Goal: Task Accomplishment & Management: Manage account settings

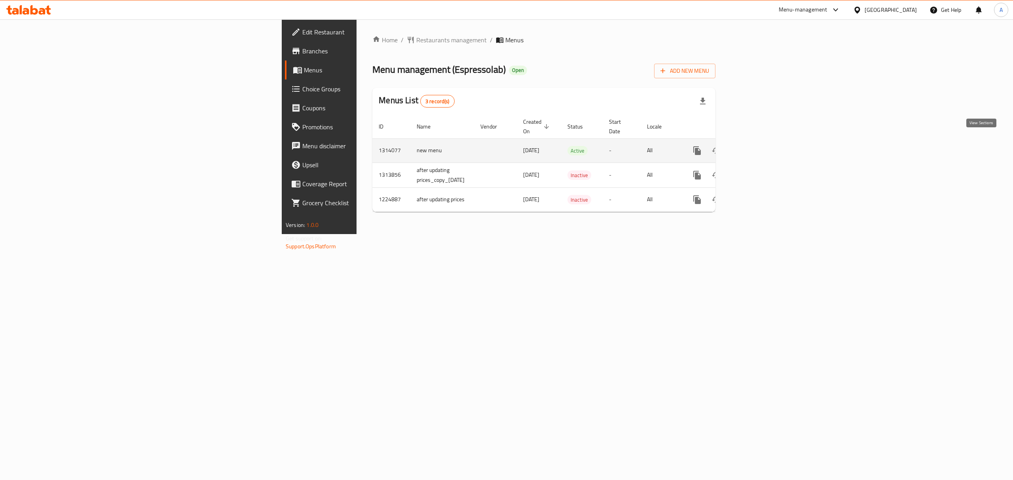
click at [759, 146] on icon "enhanced table" at bounding box center [753, 150] width 9 height 9
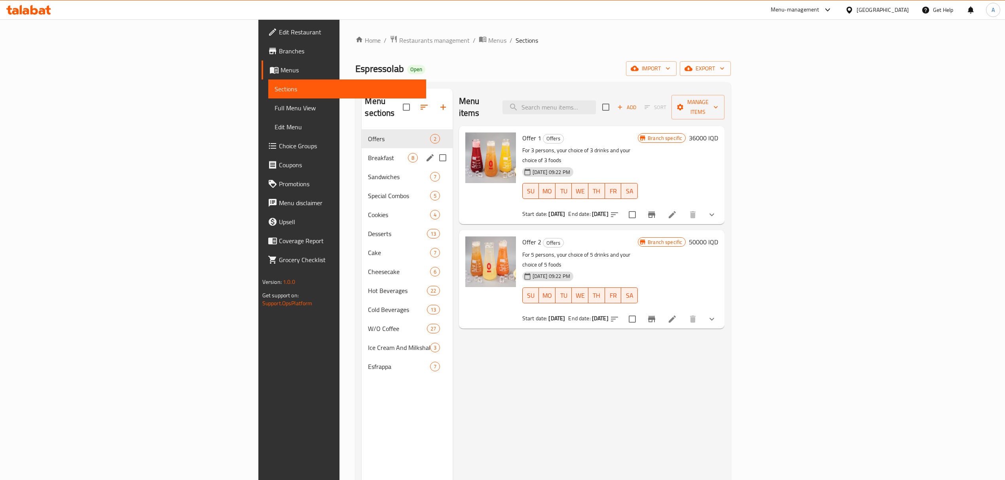
click at [362, 153] on div "Breakfast 8" at bounding box center [407, 157] width 91 height 19
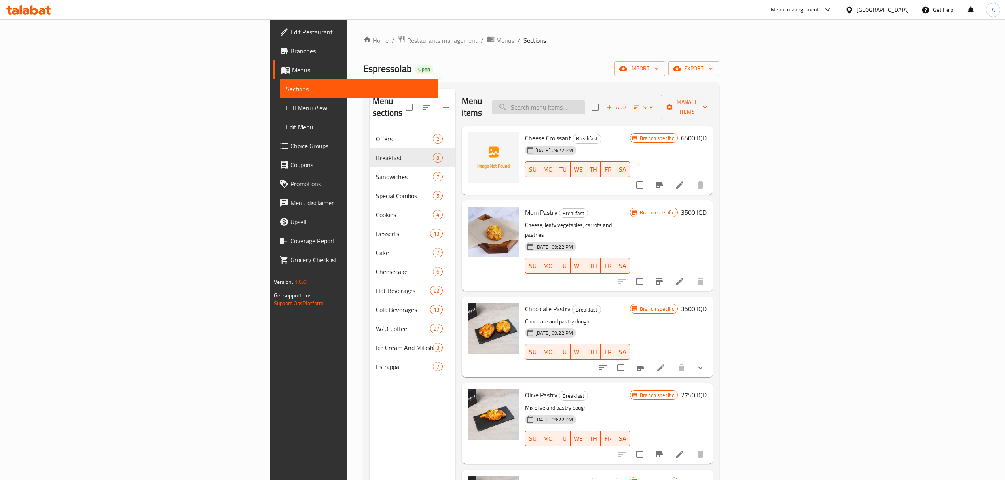
click at [585, 100] on input "search" at bounding box center [538, 107] width 93 height 14
click at [347, 32] on div "Home / Restaurants management / Menus / Sections Espressolab Open import export…" at bounding box center [541, 305] width 388 height 572
click at [496, 41] on span "Menus" at bounding box center [505, 40] width 18 height 9
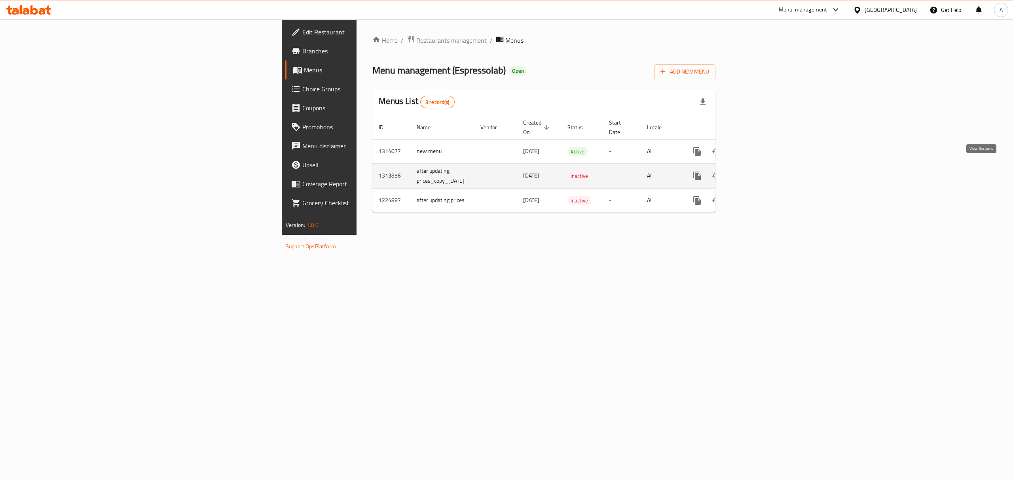
click at [764, 167] on link "enhanced table" at bounding box center [754, 176] width 19 height 19
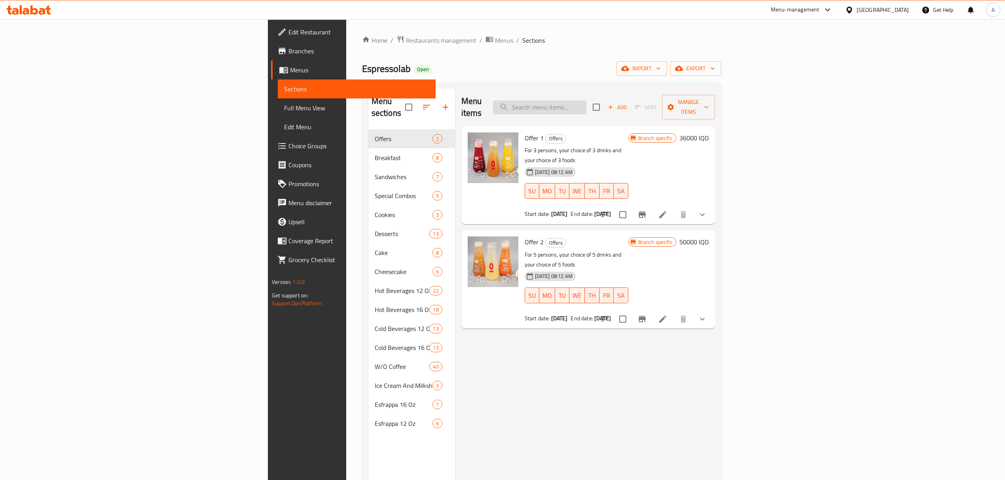
click at [586, 100] on input "search" at bounding box center [539, 107] width 93 height 14
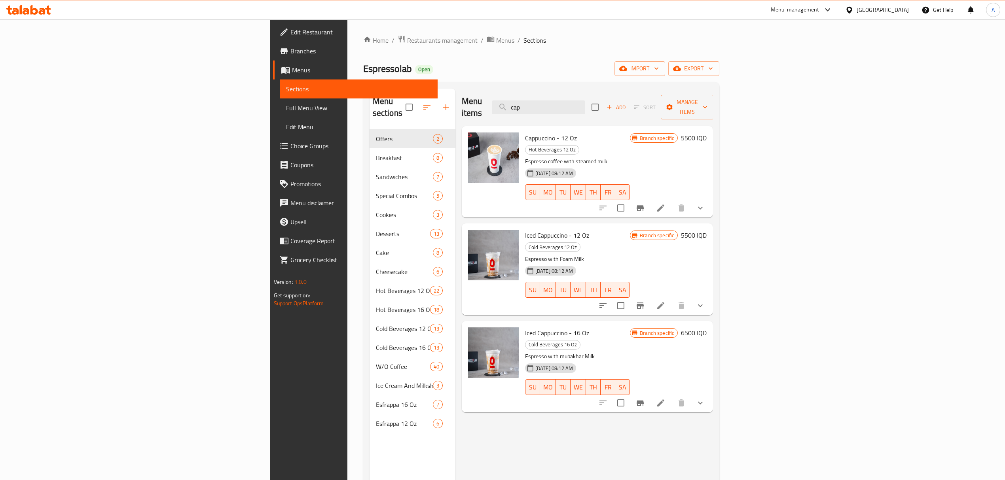
type input "cap"
click at [525, 229] on span "Iced Cappuccino - 12 Oz" at bounding box center [557, 235] width 64 height 12
click at [525, 327] on span "Iced Cappuccino - 16 Oz" at bounding box center [557, 333] width 64 height 12
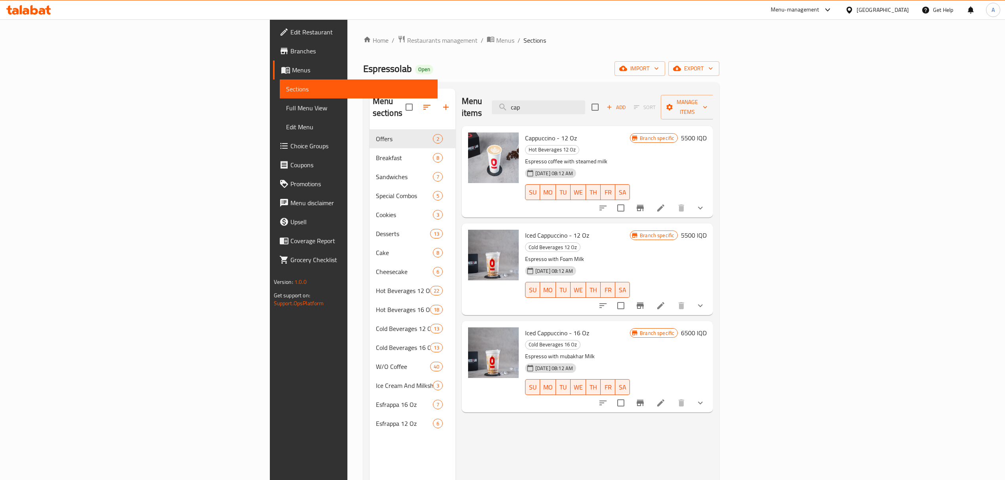
click at [525, 157] on p "Espresso coffee with steamed milk" at bounding box center [577, 162] width 105 height 10
drag, startPoint x: 477, startPoint y: 135, endPoint x: 476, endPoint y: 126, distance: 9.1
click at [522, 129] on div "Cappuccino - 12 Oz Hot Beverages 12 Oz Espresso coffee with steamed milk [DATE]…" at bounding box center [577, 171] width 111 height 85
click at [710, 199] on button "show more" at bounding box center [700, 208] width 19 height 19
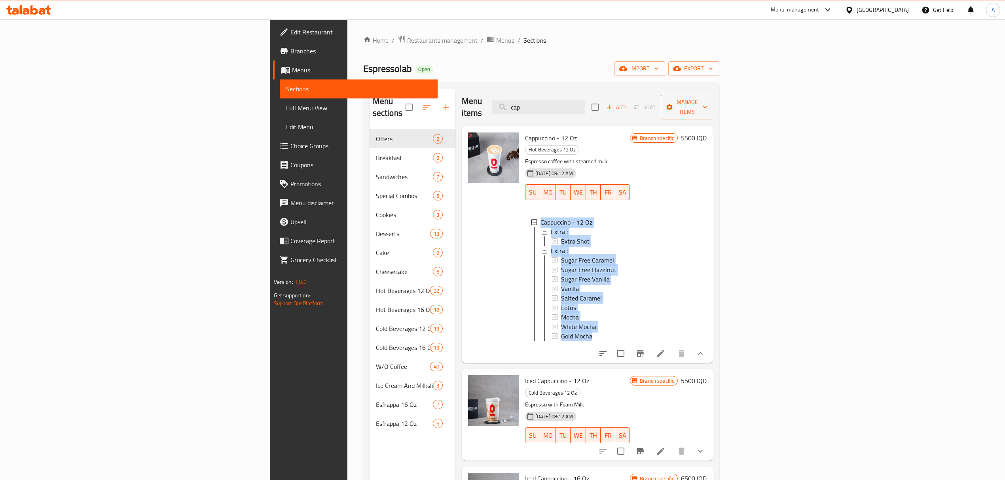
drag, startPoint x: 459, startPoint y: 189, endPoint x: 627, endPoint y: 332, distance: 220.7
click at [627, 332] on div "Cappuccino - 12 Oz Extra : Extra Shot Extra : Sugar Free Caramel Sugar Free Haz…" at bounding box center [577, 280] width 105 height 139
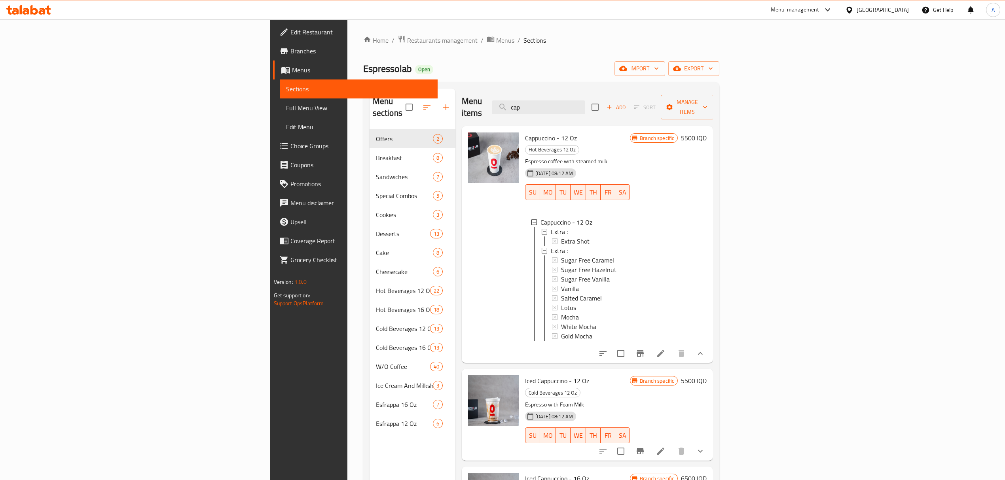
click at [525, 132] on span "Cappuccino - 12 Oz" at bounding box center [551, 138] width 52 height 12
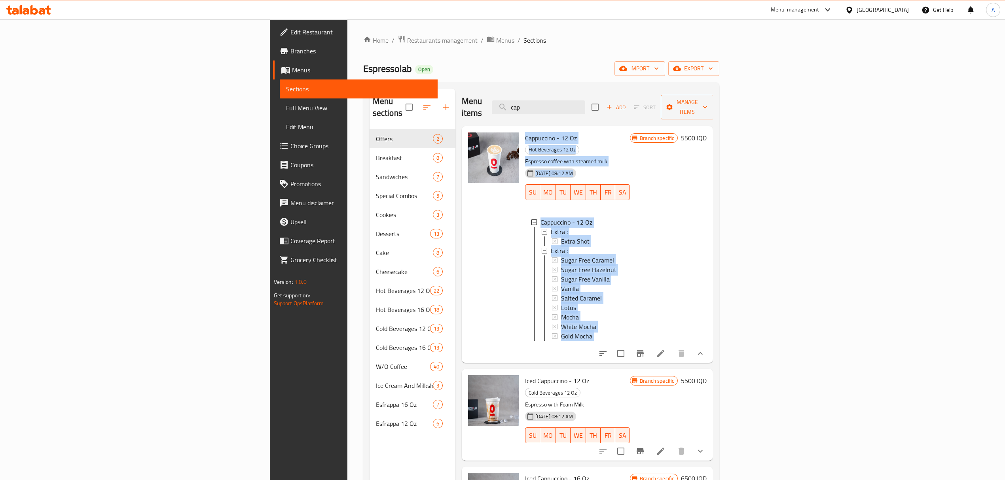
drag, startPoint x: 470, startPoint y: 121, endPoint x: 531, endPoint y: 339, distance: 226.3
click at [531, 339] on div "Cappuccino - 12 Oz Hot Beverages 12 Oz Espresso coffee with steamed milk [DATE]…" at bounding box center [577, 244] width 111 height 231
click at [525, 157] on p "Espresso coffee with steamed milk" at bounding box center [577, 162] width 105 height 10
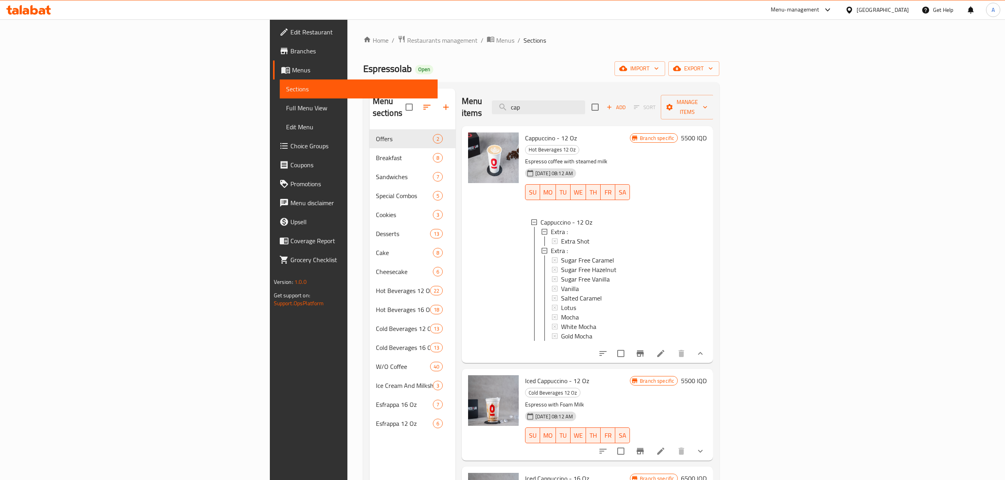
click at [525, 132] on span "Cappuccino - 12 Oz" at bounding box center [551, 138] width 52 height 12
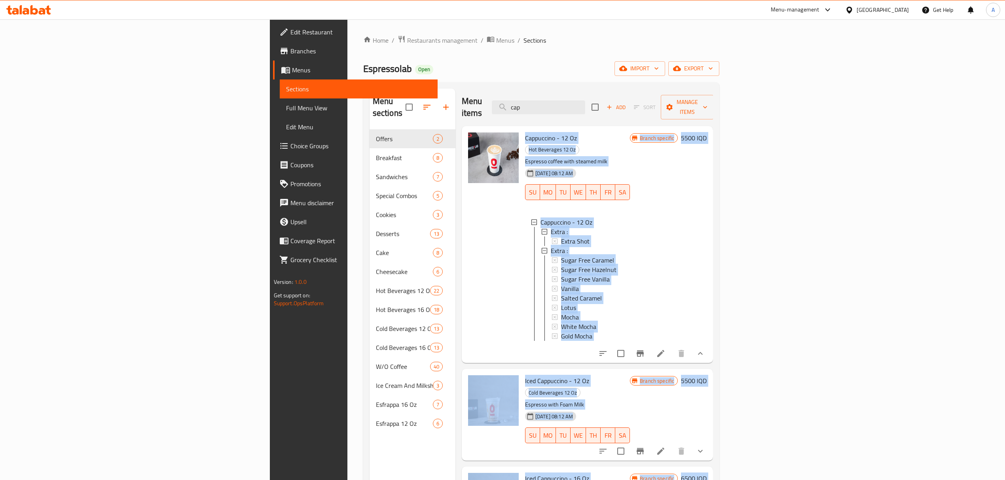
scroll to position [111, 0]
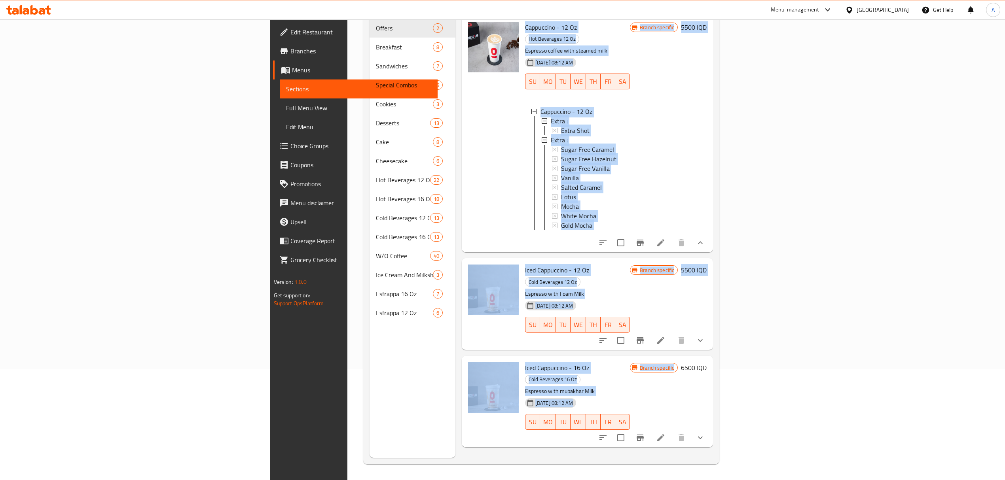
drag, startPoint x: 496, startPoint y: 130, endPoint x: 927, endPoint y: 470, distance: 549.0
click at [735, 470] on div "Home / Restaurants management / Menus / Sections Espressolab Open import export…" at bounding box center [541, 195] width 388 height 572
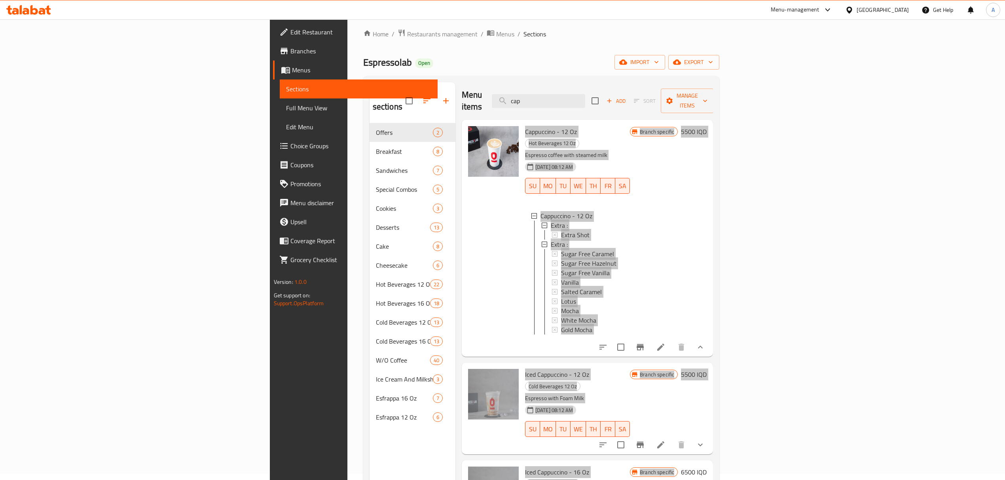
scroll to position [0, 0]
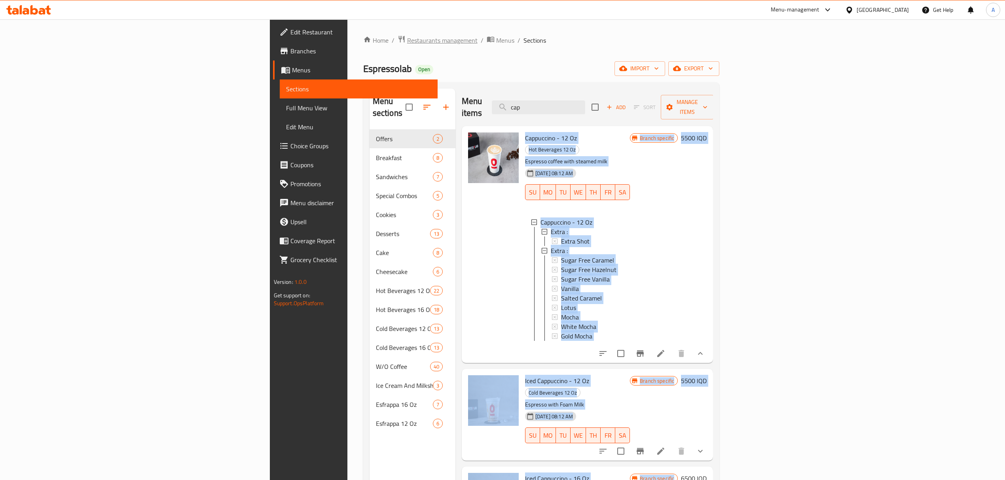
click at [407, 39] on span "Restaurants management" at bounding box center [442, 40] width 70 height 9
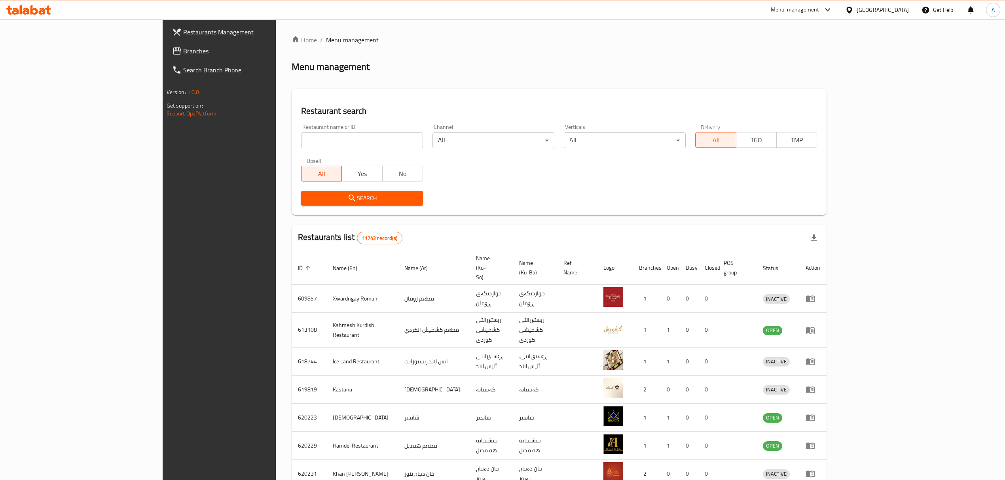
click at [325, 136] on input "search" at bounding box center [362, 141] width 122 height 16
type input "cup"
drag, startPoint x: 216, startPoint y: 146, endPoint x: 187, endPoint y: 143, distance: 29.0
click at [296, 143] on div "Restaurant name or ID cup Restaurant name or ID" at bounding box center [361, 136] width 131 height 34
click at [301, 132] on div "Restaurant name or ID espressolab Restaurant name or ID" at bounding box center [362, 136] width 122 height 24
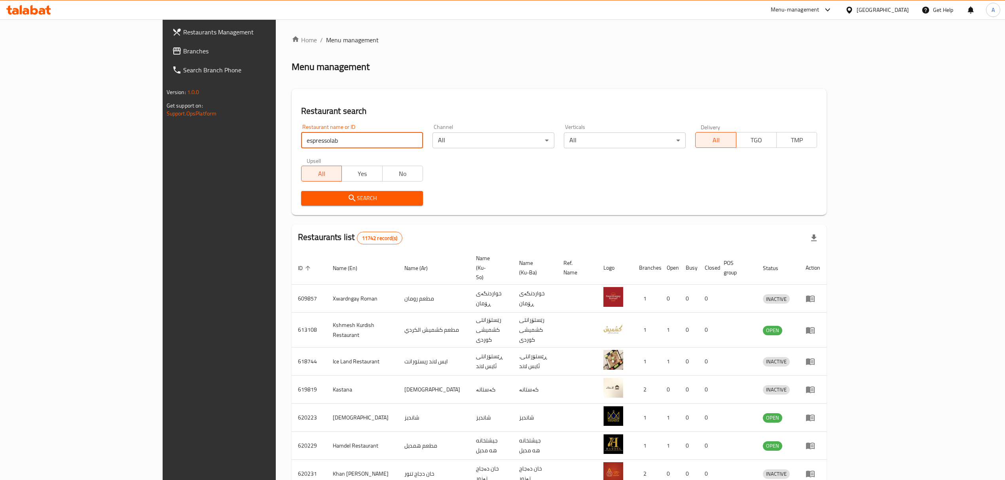
click at [301, 138] on input "espressolab" at bounding box center [362, 141] width 122 height 16
type input "espres"
click button "Search" at bounding box center [362, 198] width 122 height 15
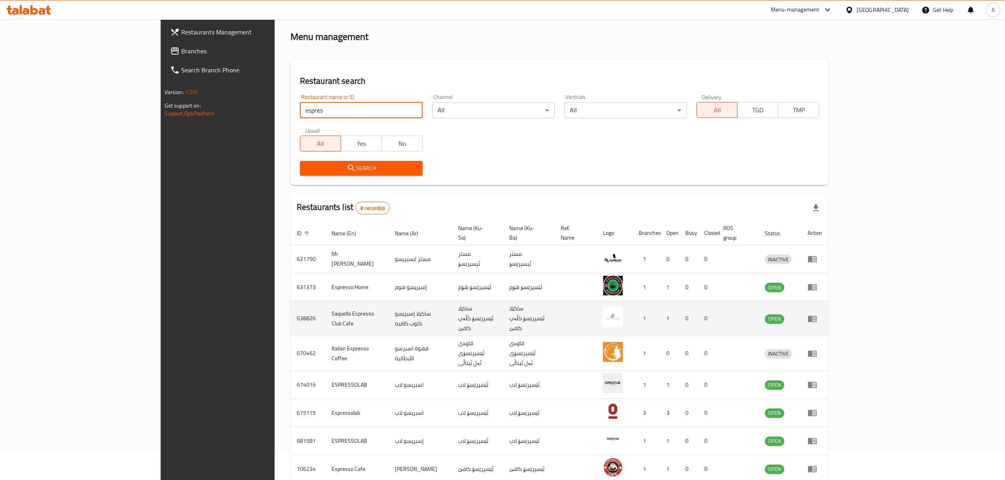
scroll to position [54, 0]
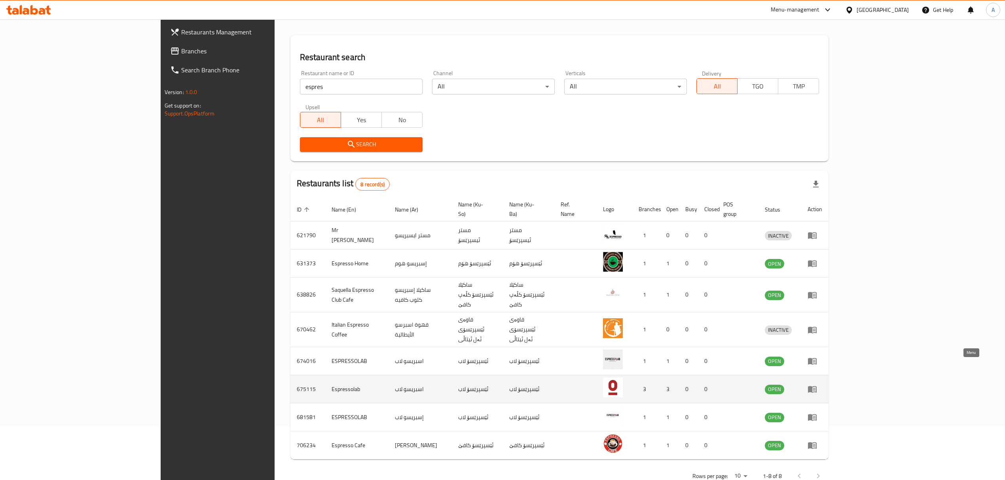
click at [817, 385] on icon "enhanced table" at bounding box center [811, 389] width 9 height 9
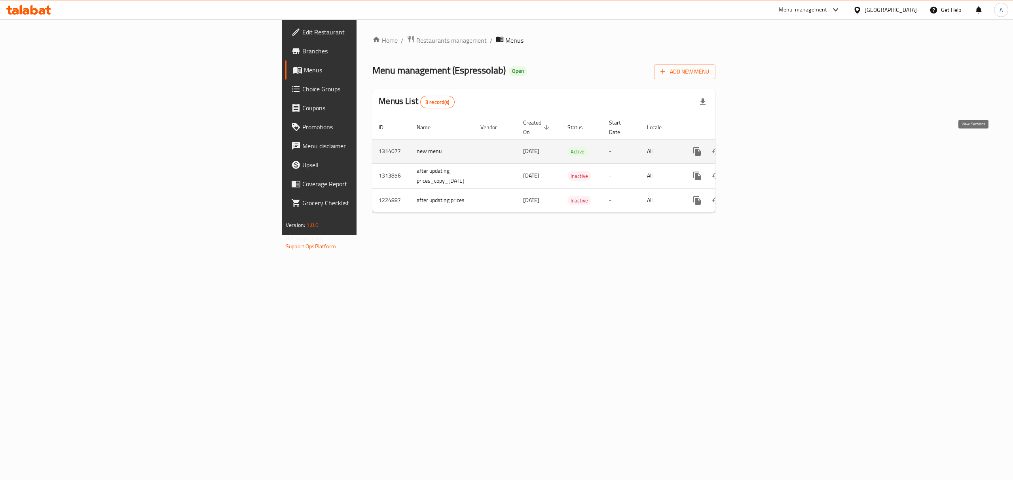
click at [759, 147] on icon "enhanced table" at bounding box center [753, 151] width 9 height 9
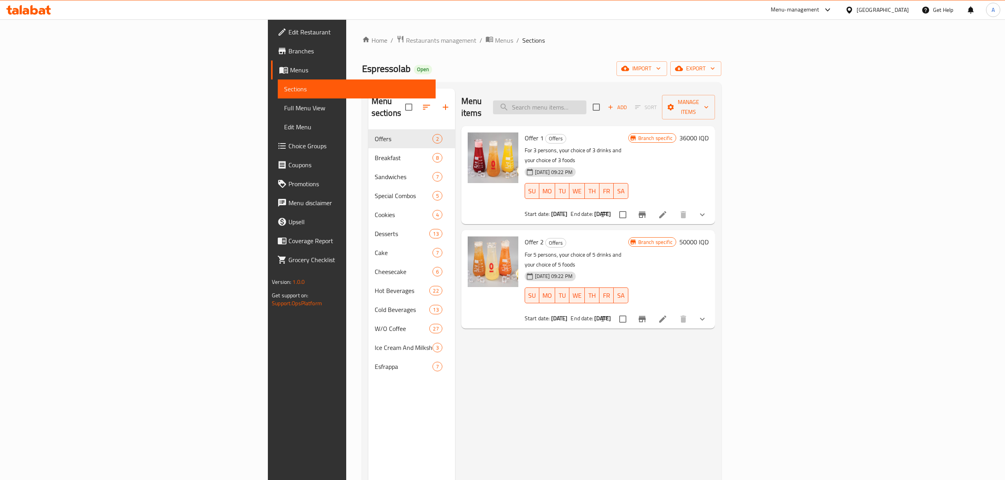
click at [586, 100] on input "search" at bounding box center [539, 107] width 93 height 14
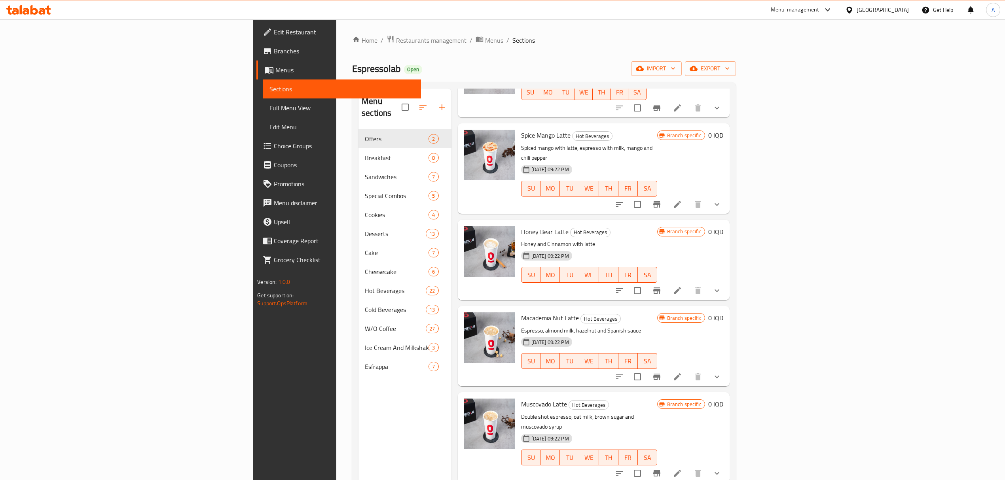
scroll to position [5433, 0]
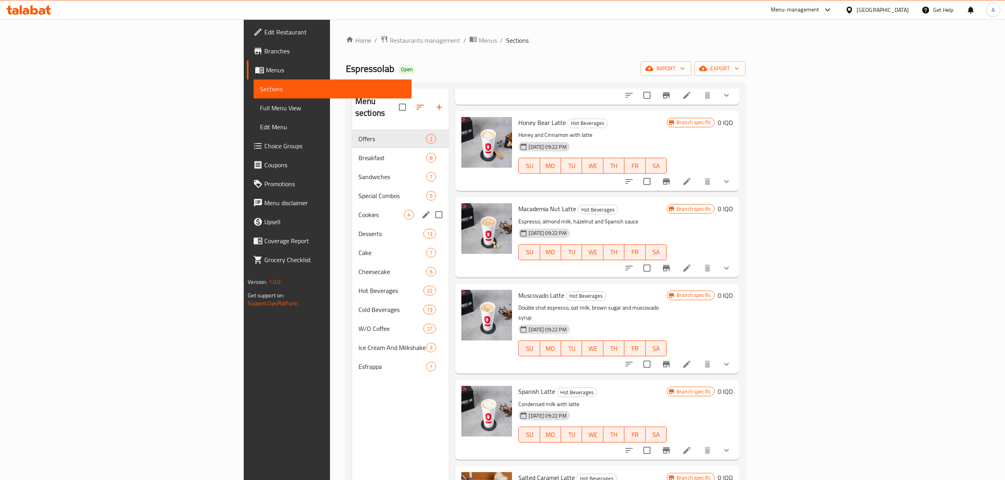
type input "c"
click at [352, 186] on div "Special Combos 5" at bounding box center [400, 195] width 97 height 19
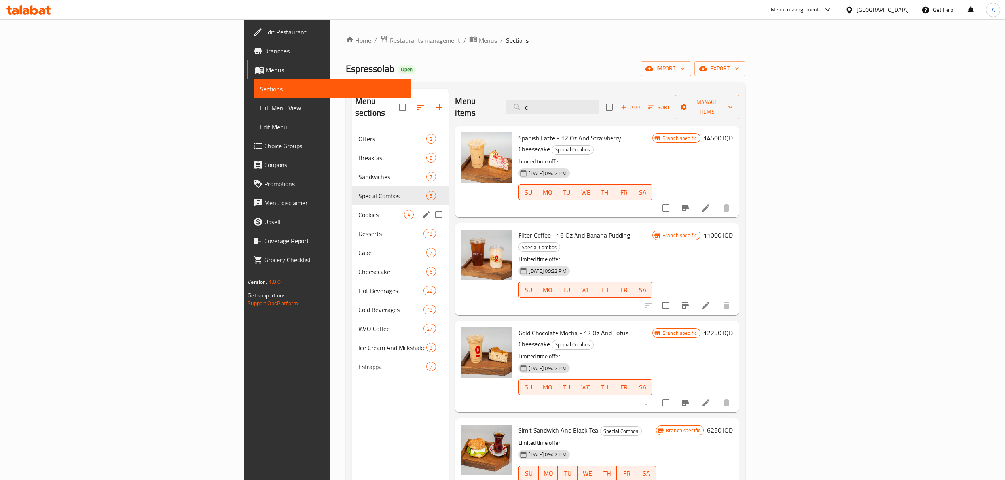
click at [358, 210] on span "Cookies" at bounding box center [380, 214] width 45 height 9
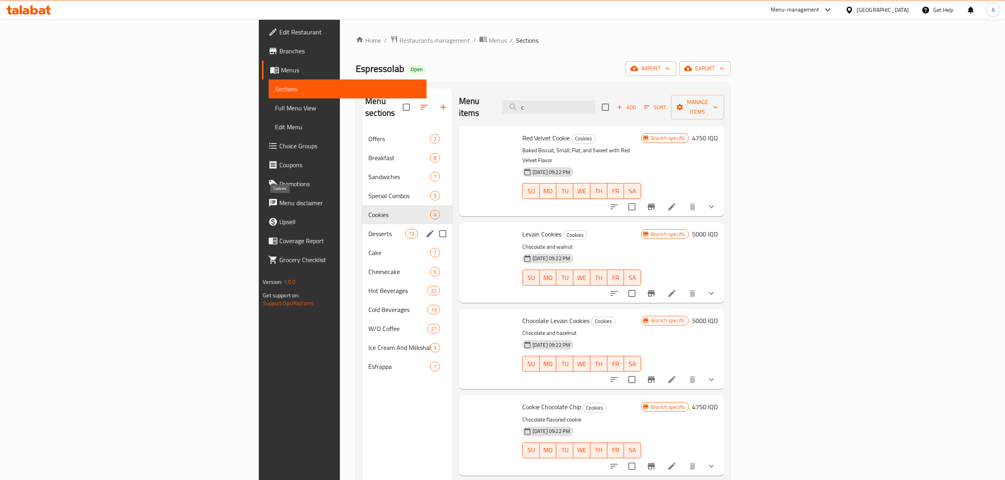
click at [362, 247] on div "Cake 7" at bounding box center [407, 252] width 91 height 19
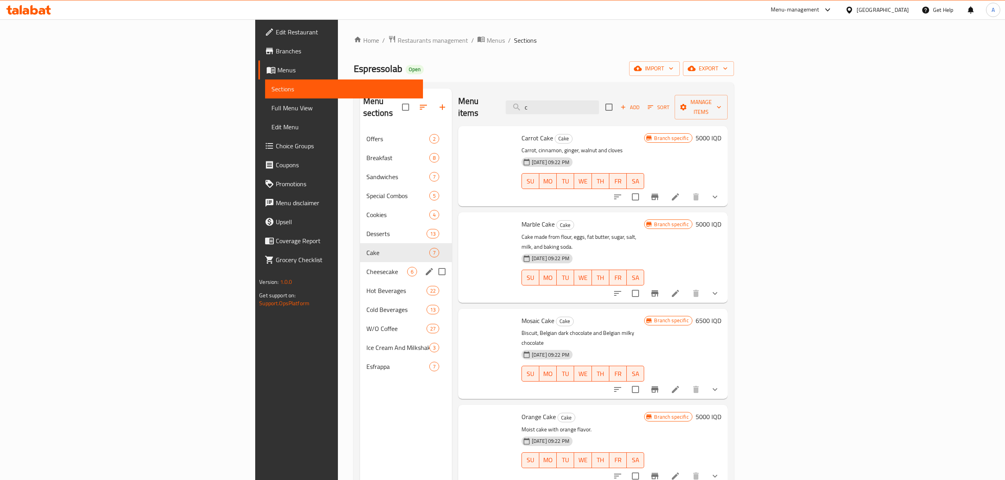
click at [360, 285] on div "Hot Beverages 22" at bounding box center [406, 290] width 92 height 19
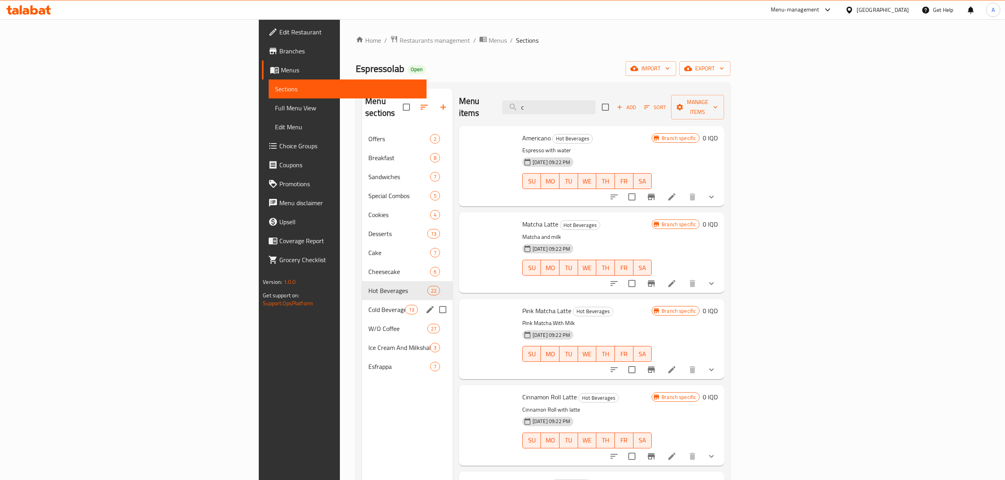
click at [368, 305] on span "Cold Beverages" at bounding box center [386, 309] width 37 height 9
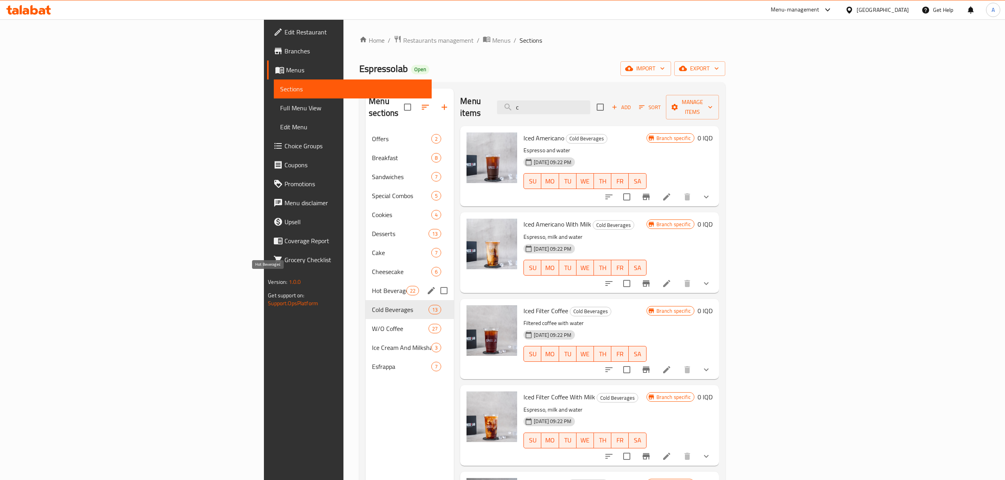
click at [372, 286] on span "Hot Beverages" at bounding box center [389, 290] width 34 height 9
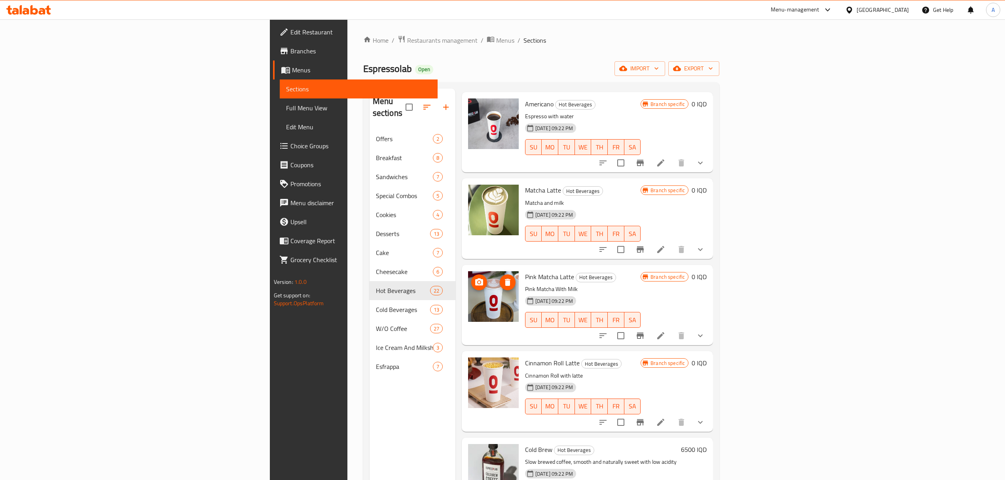
scroll to position [53, 0]
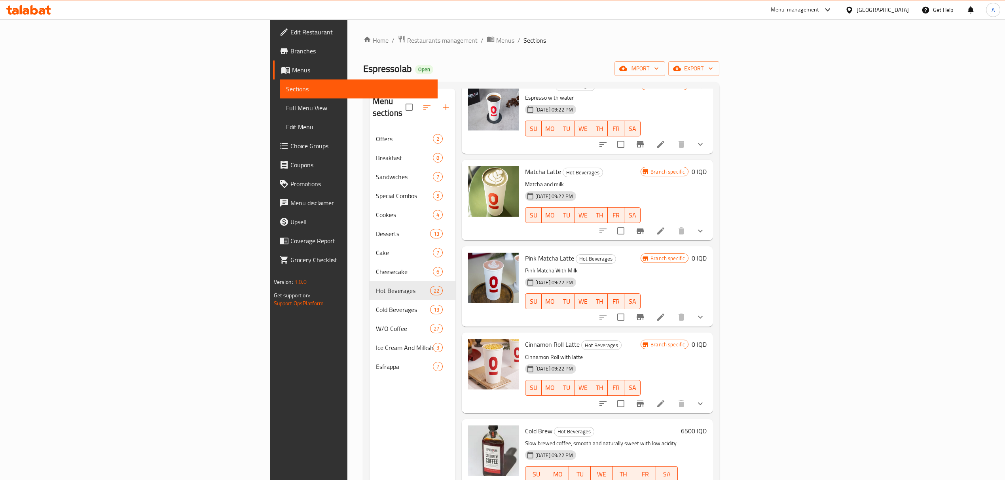
click at [525, 252] on span "Pink Matcha Latte" at bounding box center [549, 258] width 49 height 12
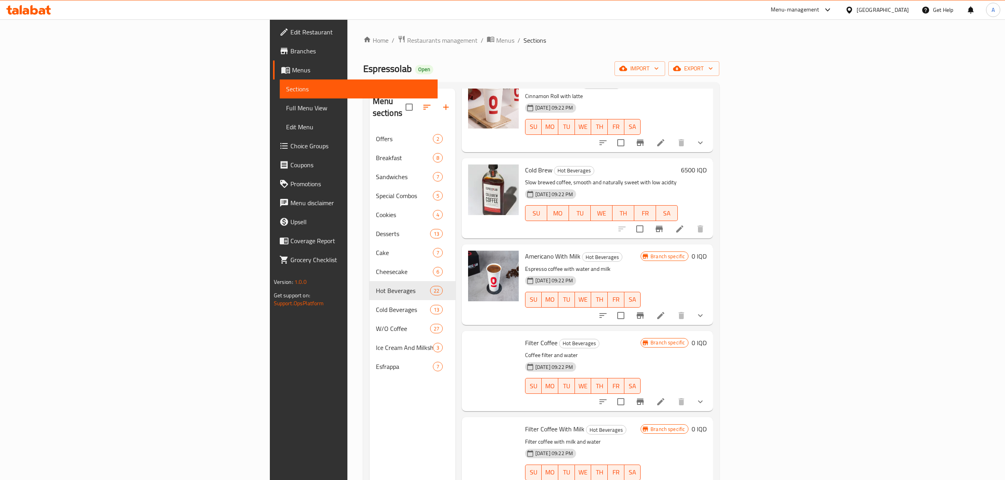
scroll to position [316, 0]
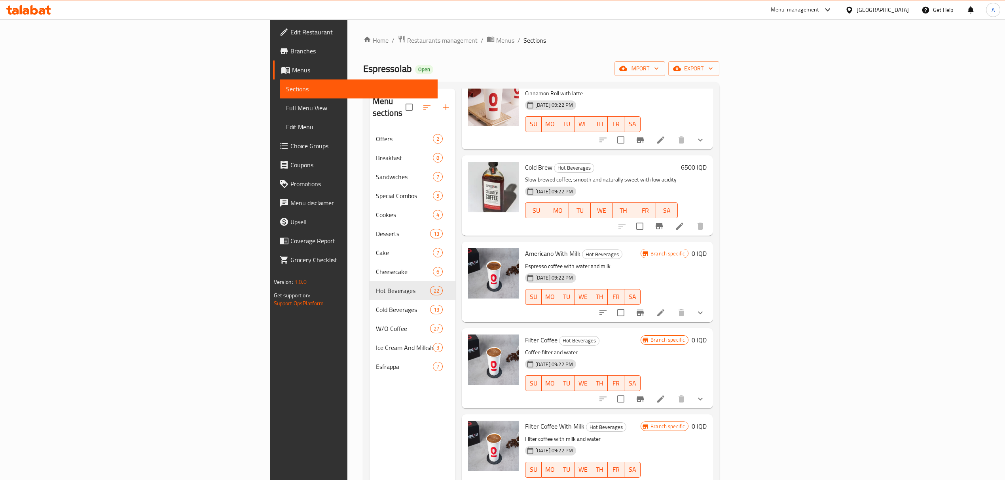
click at [525, 262] on p "Espresso coffee with water and milk" at bounding box center [583, 267] width 116 height 10
drag, startPoint x: 493, startPoint y: 250, endPoint x: 493, endPoint y: 241, distance: 9.1
click at [522, 245] on div "Americano With Milk Hot Beverages Espresso coffee with water and milk [DATE] 09…" at bounding box center [583, 282] width 122 height 74
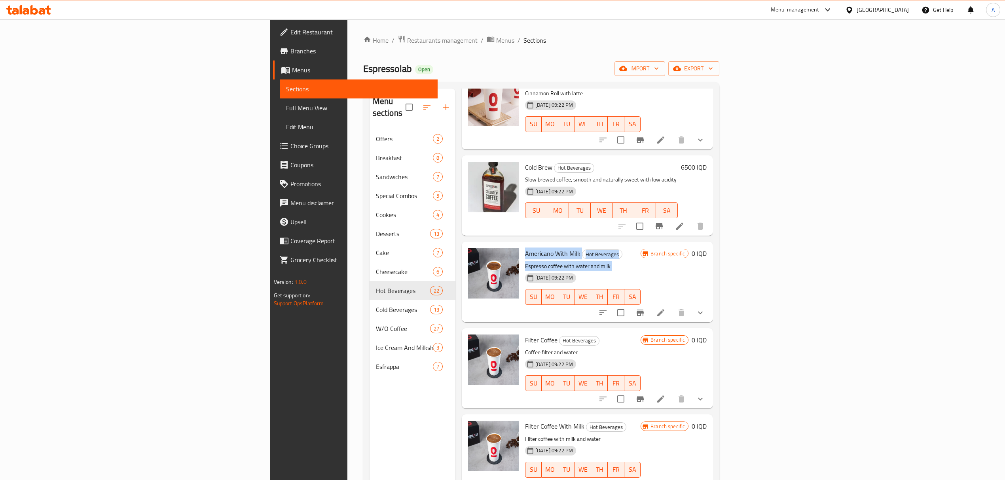
click at [525, 248] on span "Americano With Milk" at bounding box center [552, 254] width 55 height 12
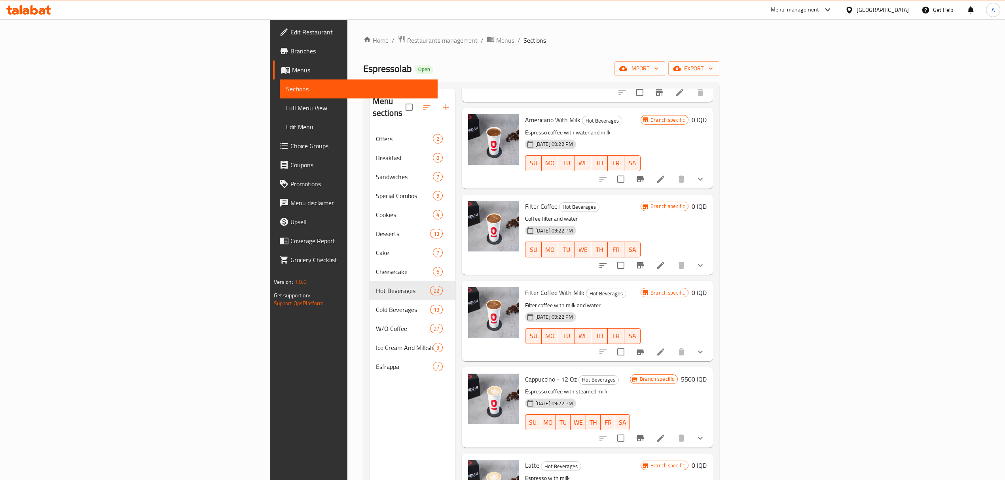
scroll to position [633, 0]
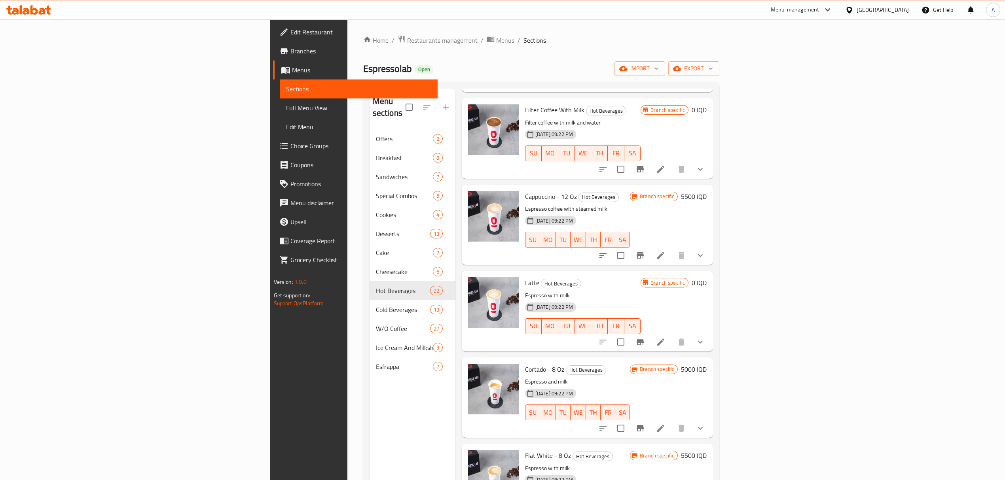
click at [525, 191] on span "Cappuccino - 12 Oz" at bounding box center [551, 197] width 52 height 12
drag, startPoint x: 462, startPoint y: 180, endPoint x: 553, endPoint y: 201, distance: 92.9
click at [553, 201] on div "Cappuccino - 12 Oz Hot Beverages Espresso coffee with steamed milk [DATE] 09:22…" at bounding box center [577, 225] width 111 height 74
click at [582, 191] on div "Cappuccino - 12 Oz Hot Beverages Espresso coffee with steamed milk [DATE] 09:22…" at bounding box center [577, 225] width 111 height 74
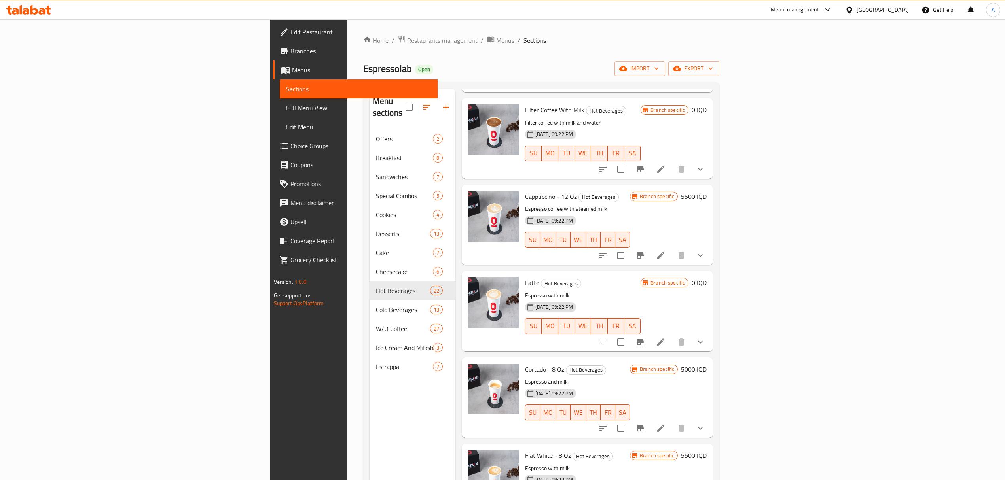
click at [525, 191] on span "Cappuccino - 12 Oz" at bounding box center [551, 197] width 52 height 12
drag, startPoint x: 465, startPoint y: 188, endPoint x: 572, endPoint y: 188, distance: 106.8
click at [572, 191] on h6 "Cappuccino - 12 Oz Hot Beverages" at bounding box center [577, 196] width 105 height 11
copy h6 "Cappuccino - 12 Oz Hot Beverages"
